Goal: Complete application form: Complete application form

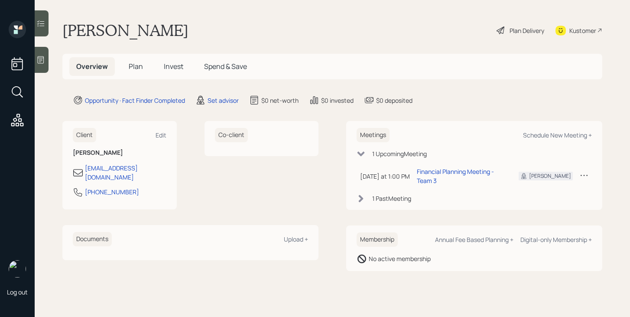
click at [139, 68] on span "Plan" at bounding box center [136, 67] width 14 height 10
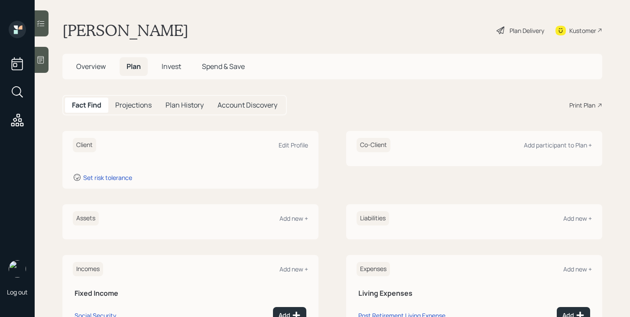
click at [293, 224] on div "Assets Add new +" at bounding box center [190, 218] width 235 height 14
click at [296, 218] on div "Add new +" at bounding box center [294, 218] width 29 height 8
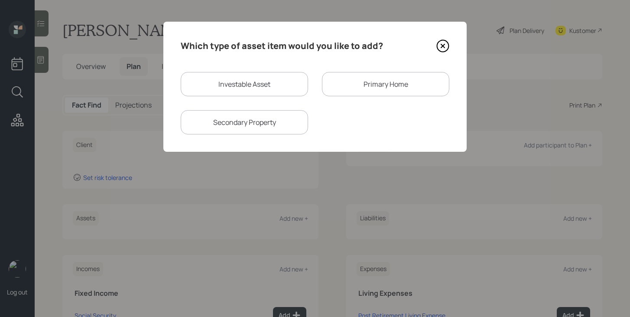
click at [227, 89] on div "Investable Asset" at bounding box center [244, 84] width 127 height 24
select select "taxable"
select select "balanced"
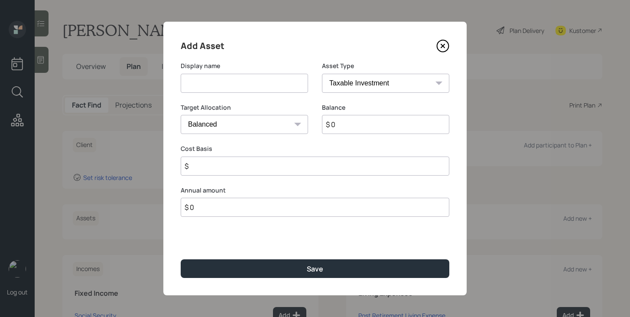
click at [228, 88] on input at bounding box center [244, 83] width 127 height 19
type input "HYSA"
click at [407, 124] on input "$ 0" at bounding box center [385, 124] width 127 height 19
type input "$ 25,000"
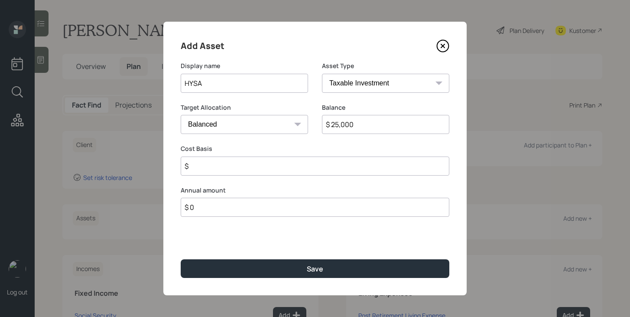
click at [420, 85] on select "SEP [PERSON_NAME] IRA 401(k) [PERSON_NAME] 401(k) 403(b) [PERSON_NAME] 403(b) 4…" at bounding box center [385, 83] width 127 height 19
select select "cash"
click at [322, 74] on select "SEP [PERSON_NAME] IRA 401(k) [PERSON_NAME] 401(k) 403(b) [PERSON_NAME] 403(b) 4…" at bounding box center [385, 83] width 127 height 19
type input "$"
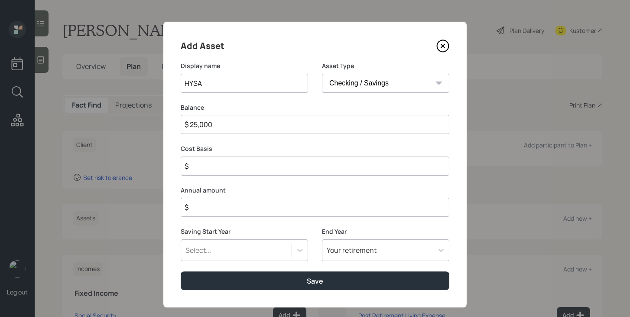
click at [279, 166] on input "$" at bounding box center [315, 165] width 269 height 19
type input "$ 25,000"
click at [273, 211] on input "$" at bounding box center [315, 207] width 269 height 19
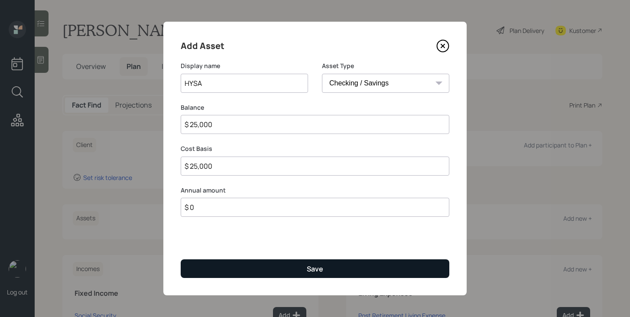
type input "$ 0"
click at [278, 266] on button "Save" at bounding box center [315, 268] width 269 height 19
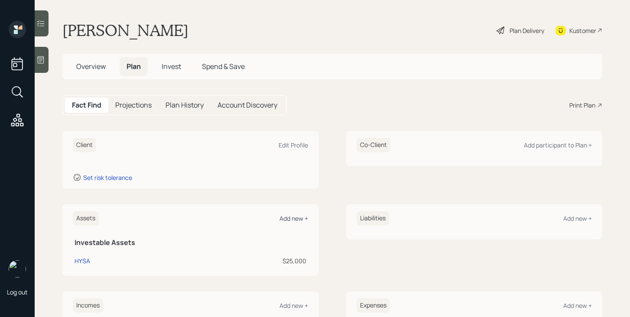
click at [293, 218] on div "Add new +" at bounding box center [294, 218] width 29 height 8
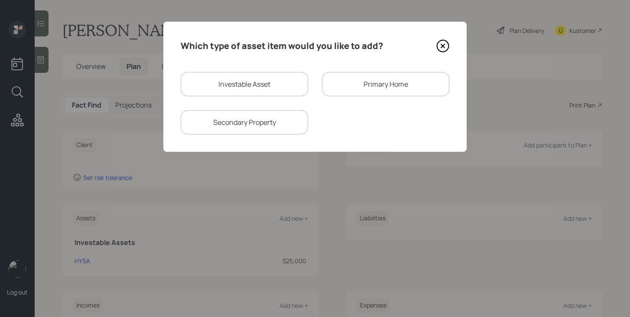
click at [262, 92] on div "Investable Asset" at bounding box center [244, 84] width 127 height 24
select select "taxable"
select select "balanced"
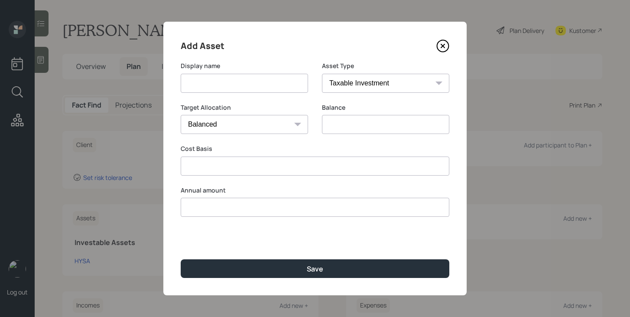
type input "$ 0"
type input "$"
type input "$ 0"
click at [262, 92] on input at bounding box center [244, 83] width 127 height 19
type input "Annuity"
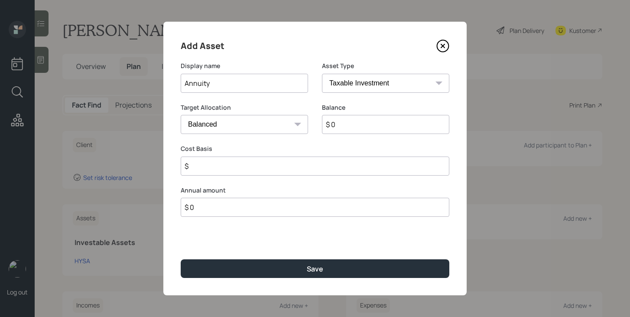
click at [378, 128] on input "$ 0" at bounding box center [385, 124] width 127 height 19
type input "$ 97,000"
click at [356, 168] on input "$" at bounding box center [315, 165] width 269 height 19
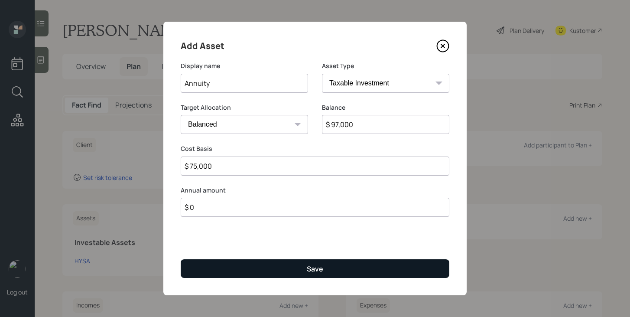
type input "$ 75,000"
click at [357, 270] on button "Save" at bounding box center [315, 268] width 269 height 19
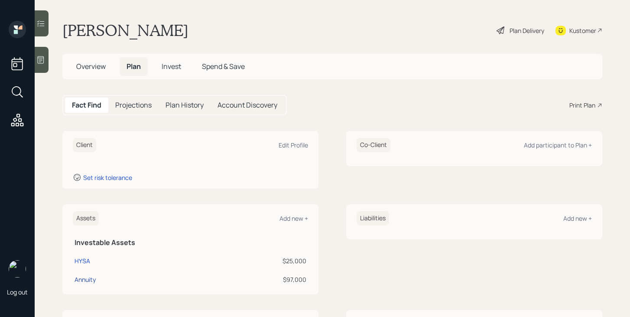
click at [89, 279] on div "Annuity" at bounding box center [85, 279] width 21 height 9
select select "taxable"
select select "balanced"
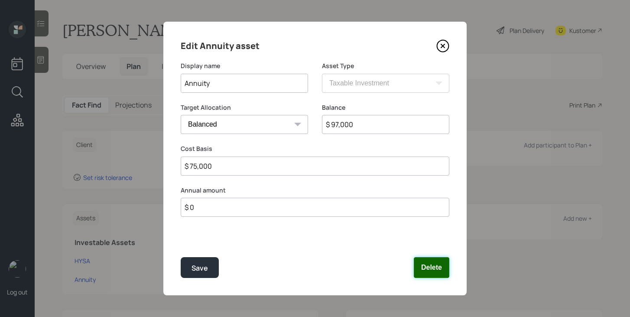
click at [437, 272] on button "Delete" at bounding box center [432, 267] width 36 height 21
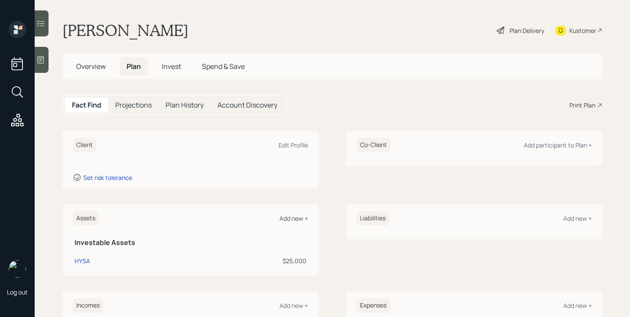
click at [292, 218] on div "Add new +" at bounding box center [294, 218] width 29 height 8
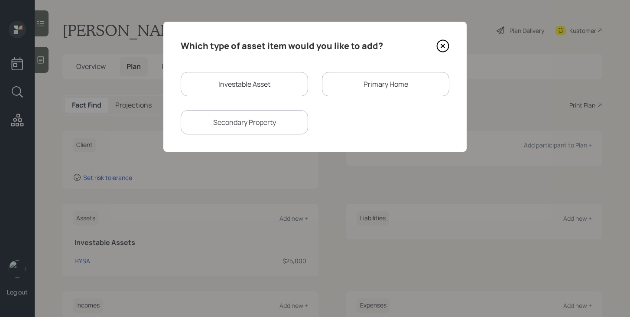
click at [285, 79] on div "Investable Asset" at bounding box center [244, 84] width 127 height 24
select select "taxable"
select select "balanced"
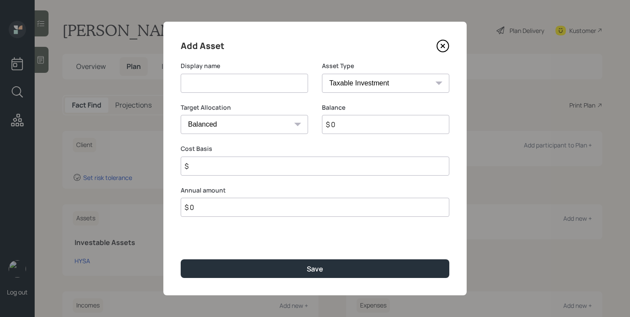
click at [285, 79] on input at bounding box center [244, 83] width 127 height 19
type input "Annuity"
click at [377, 75] on select "SEP [PERSON_NAME] IRA 401(k) [PERSON_NAME] 401(k) 403(b) [PERSON_NAME] 403(b) 4…" at bounding box center [385, 83] width 127 height 19
select select "ira"
click at [322, 74] on select "SEP [PERSON_NAME] IRA 401(k) [PERSON_NAME] 401(k) 403(b) [PERSON_NAME] 403(b) 4…" at bounding box center [385, 83] width 127 height 19
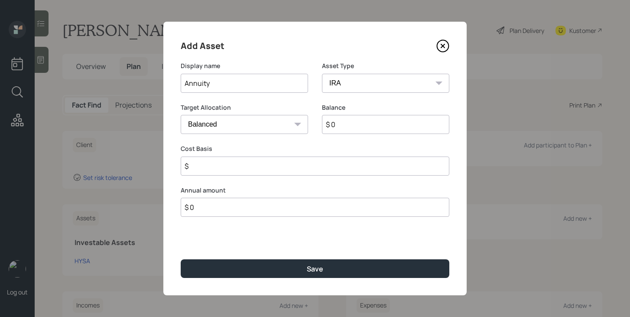
type input "$"
click at [357, 124] on input "$ 0" at bounding box center [385, 124] width 127 height 19
type input "$ 97,000"
click at [348, 168] on input "$" at bounding box center [315, 165] width 269 height 19
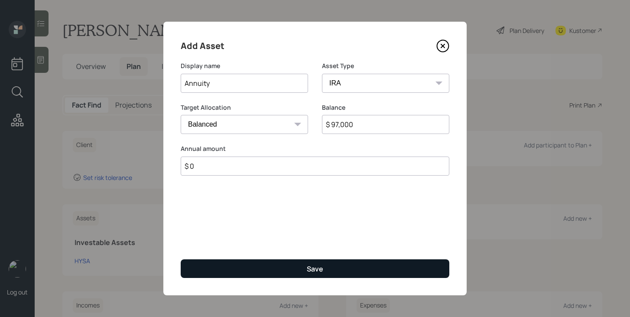
type input "$ 0"
click at [322, 267] on div "Save" at bounding box center [315, 269] width 16 height 10
